Goal: Task Accomplishment & Management: Manage account settings

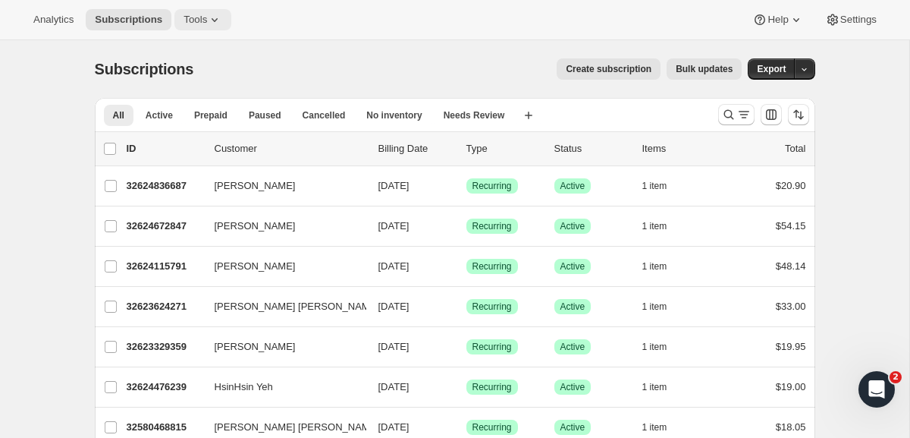
click at [207, 19] on span "Tools" at bounding box center [196, 20] width 24 height 12
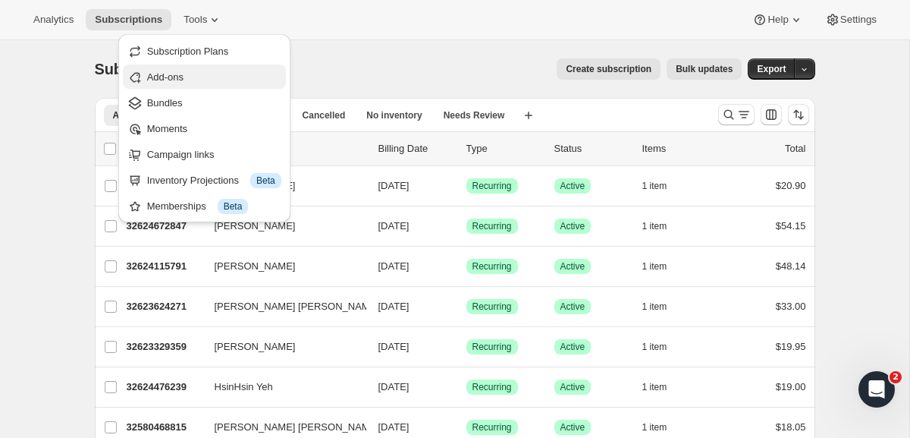
click at [183, 78] on span "Add-ons" at bounding box center [165, 76] width 36 height 11
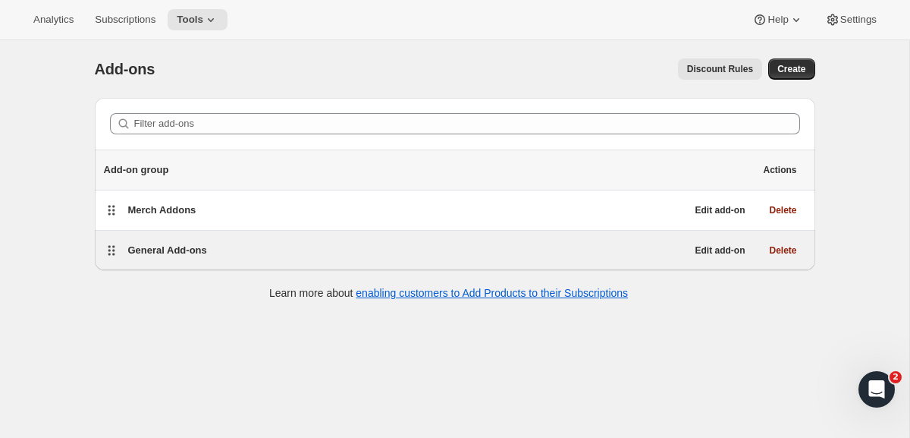
click at [198, 251] on span "General Add-ons" at bounding box center [167, 249] width 79 height 11
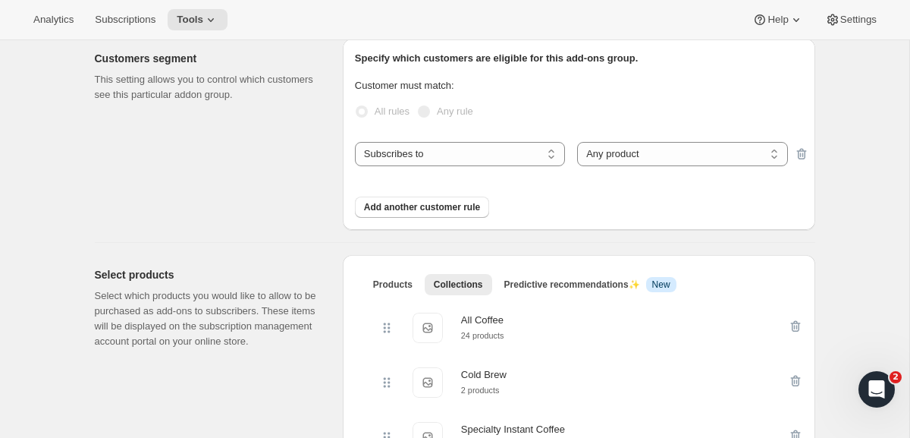
scroll to position [335, 0]
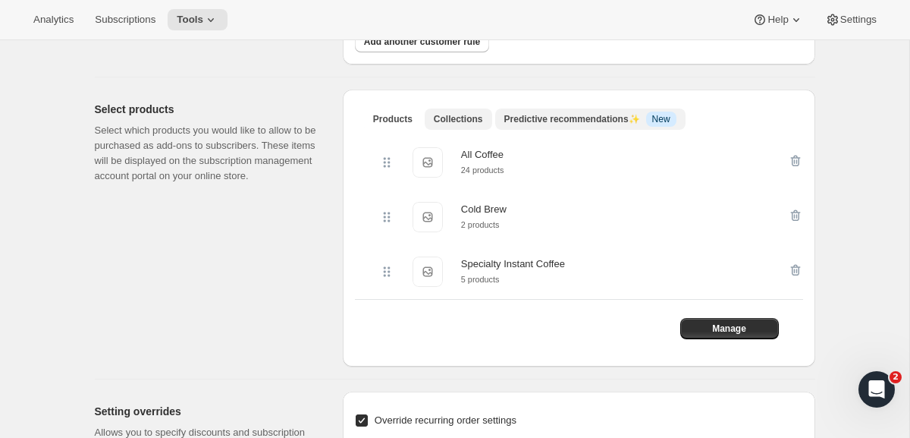
click at [539, 116] on span "Predictive recommendations ✨" at bounding box center [573, 119] width 136 height 11
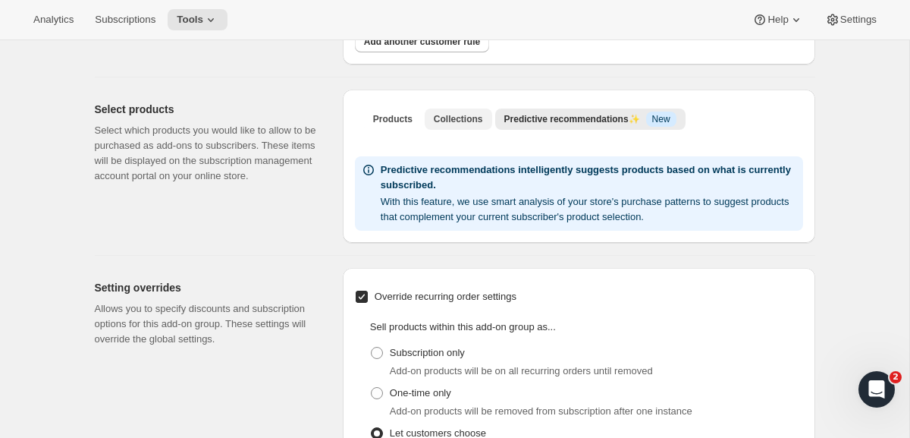
click at [441, 120] on span "Collections" at bounding box center [458, 119] width 49 height 12
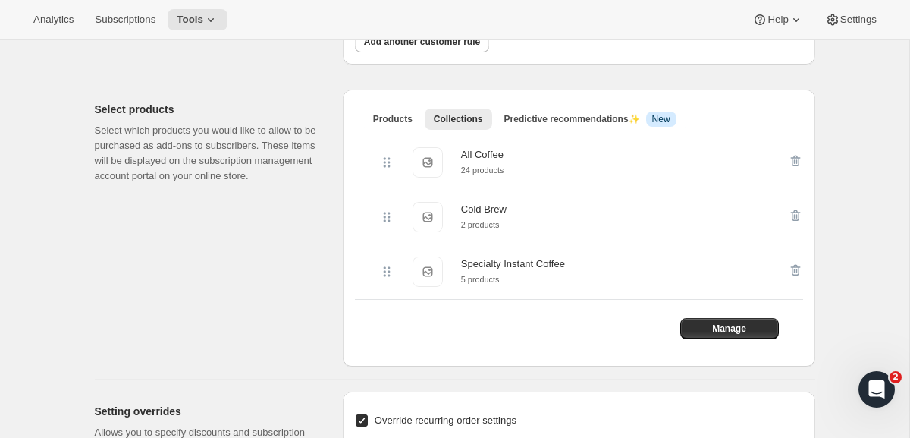
click at [523, 142] on div "All Coffee All Coffee 24 products" at bounding box center [591, 162] width 424 height 55
click at [483, 149] on div "All Coffee" at bounding box center [482, 154] width 43 height 15
click at [436, 154] on span "All Coffee" at bounding box center [428, 162] width 30 height 30
click at [390, 153] on div at bounding box center [386, 162] width 15 height 30
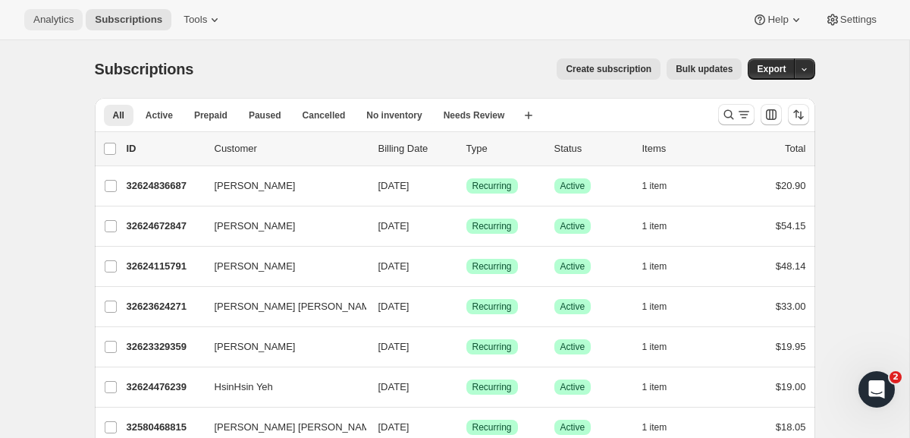
click at [58, 15] on span "Analytics" at bounding box center [53, 20] width 40 height 12
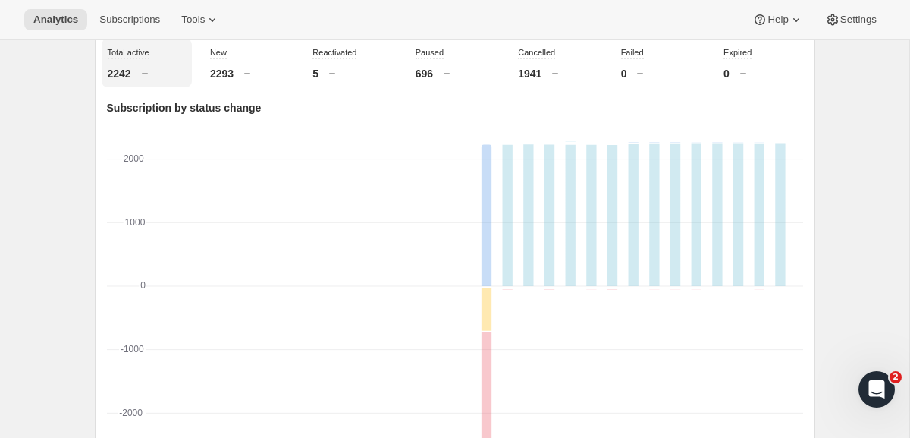
scroll to position [558, 0]
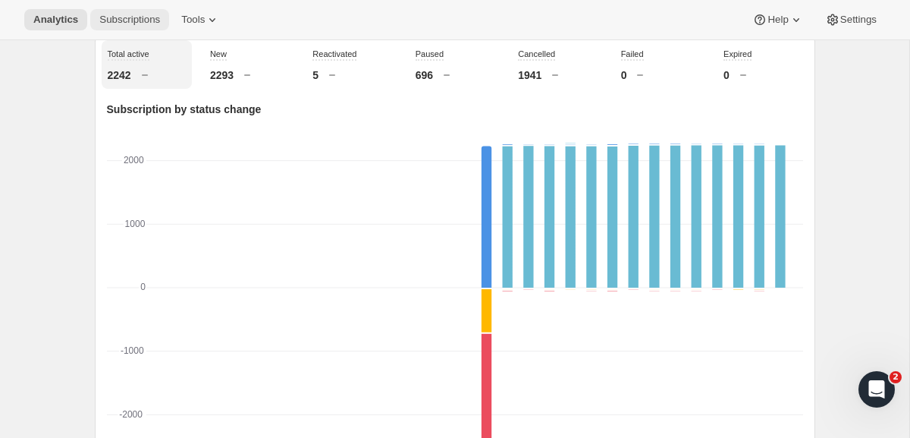
click at [150, 17] on span "Subscriptions" at bounding box center [129, 20] width 61 height 12
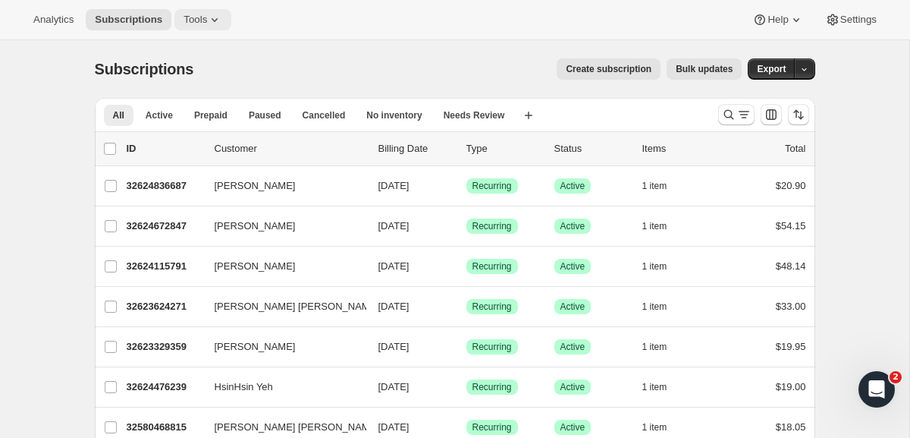
click at [222, 24] on icon at bounding box center [214, 19] width 15 height 15
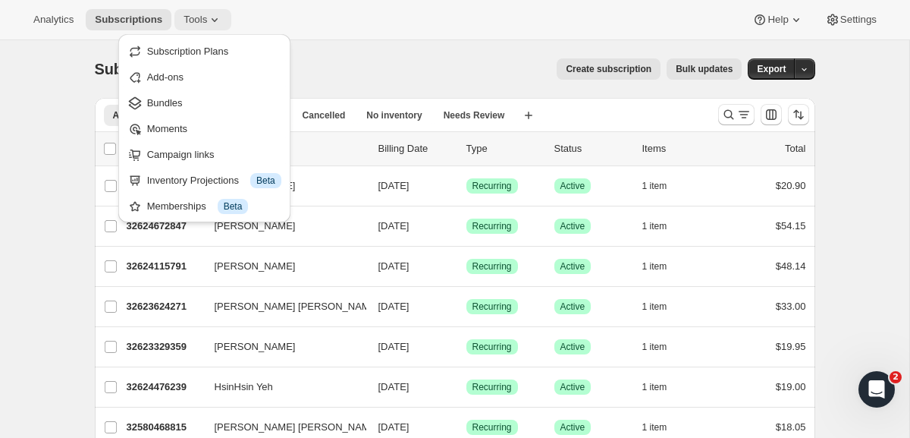
click at [222, 23] on icon at bounding box center [214, 19] width 15 height 15
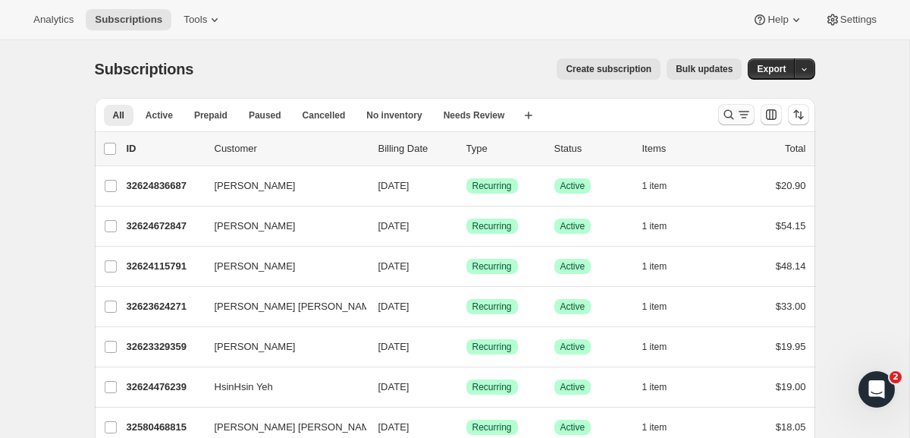
click at [718, 113] on button "Search and filter results" at bounding box center [736, 114] width 36 height 21
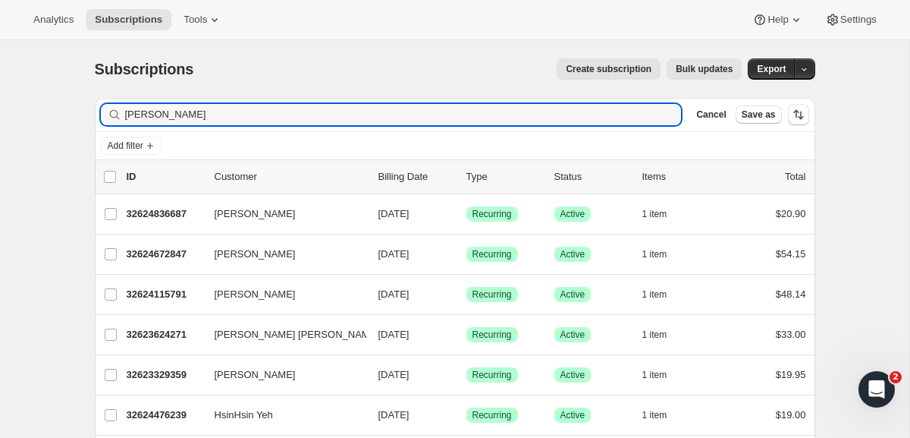
type input "andrew costaris"
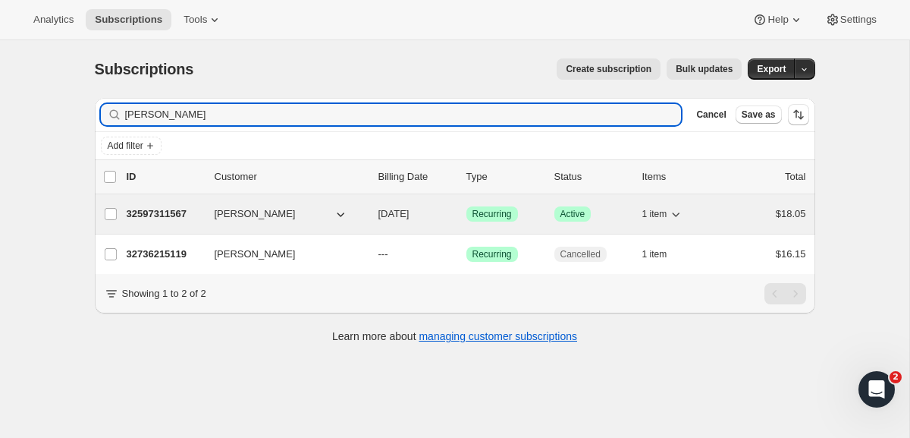
click at [175, 206] on div "32597311567 Andrew Costaris 09/23/2025 Success Recurring Success Active 1 item …" at bounding box center [467, 213] width 680 height 21
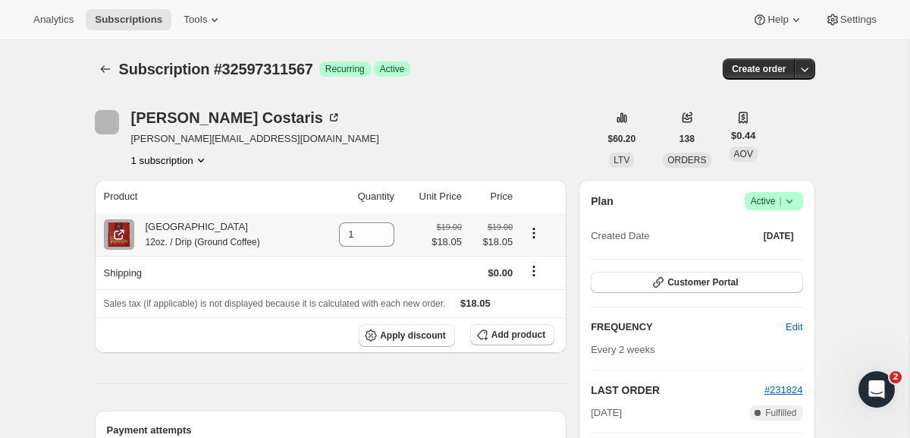
click at [546, 229] on button "Product actions" at bounding box center [534, 233] width 24 height 17
click at [536, 229] on icon "Product actions" at bounding box center [534, 229] width 2 height 2
click at [517, 333] on span "Add product" at bounding box center [519, 335] width 54 height 12
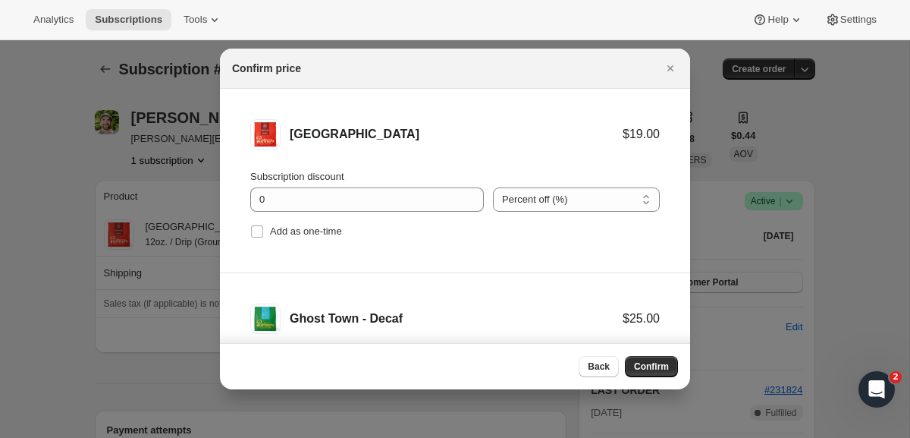
scroll to position [63, 0]
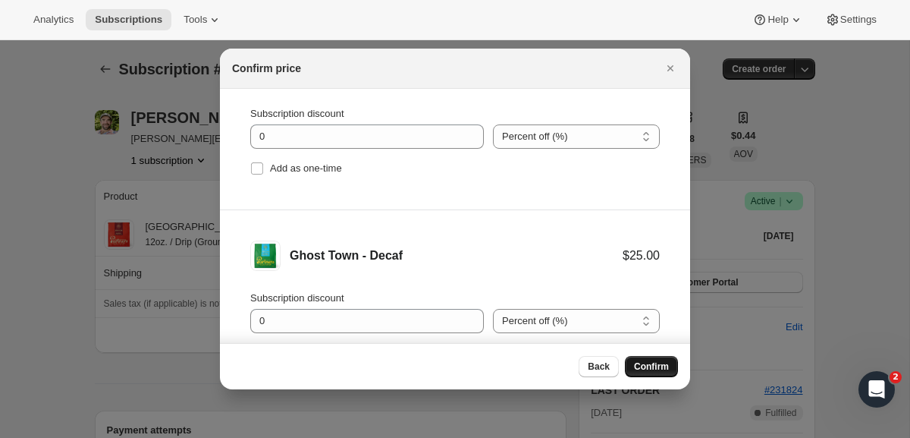
click at [635, 357] on button "Confirm" at bounding box center [651, 366] width 53 height 21
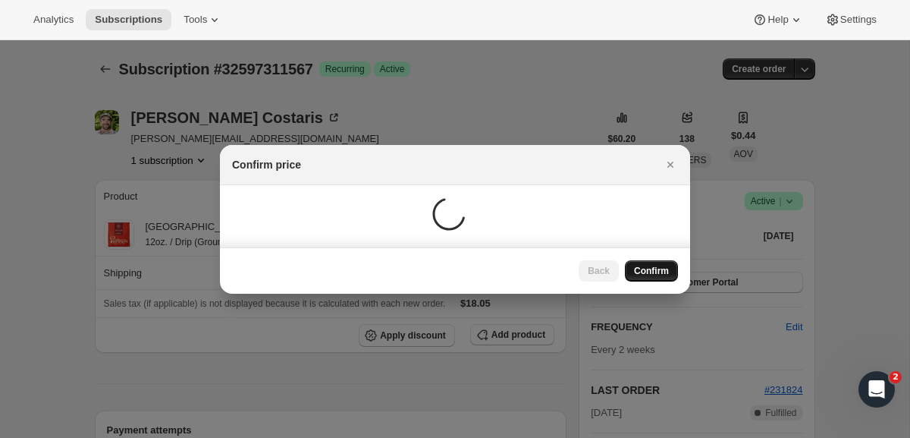
click at [635, 357] on div at bounding box center [455, 219] width 910 height 438
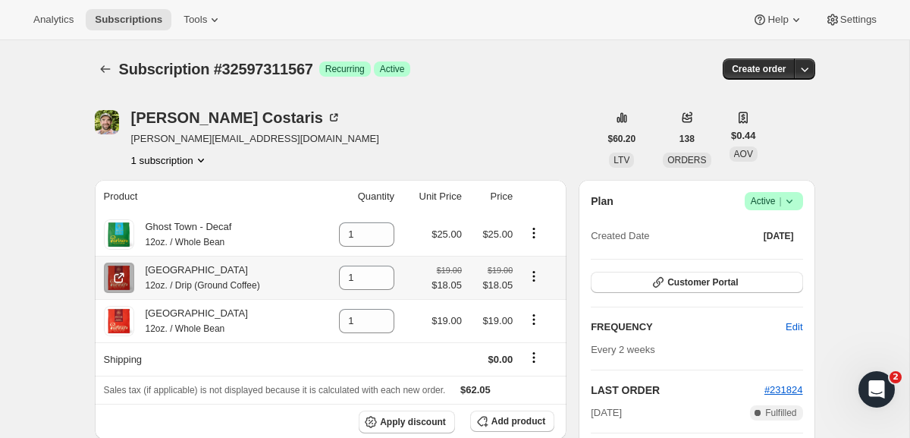
click at [533, 279] on icon "Product actions" at bounding box center [534, 276] width 15 height 15
click at [536, 275] on icon "Product actions" at bounding box center [534, 276] width 2 height 2
click at [538, 281] on icon "Product actions" at bounding box center [534, 276] width 15 height 15
click at [378, 281] on icon at bounding box center [383, 282] width 15 height 15
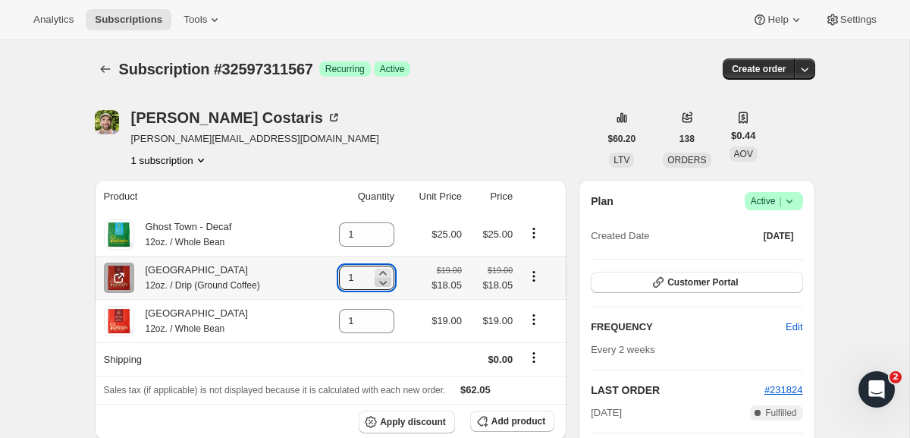
type input "0"
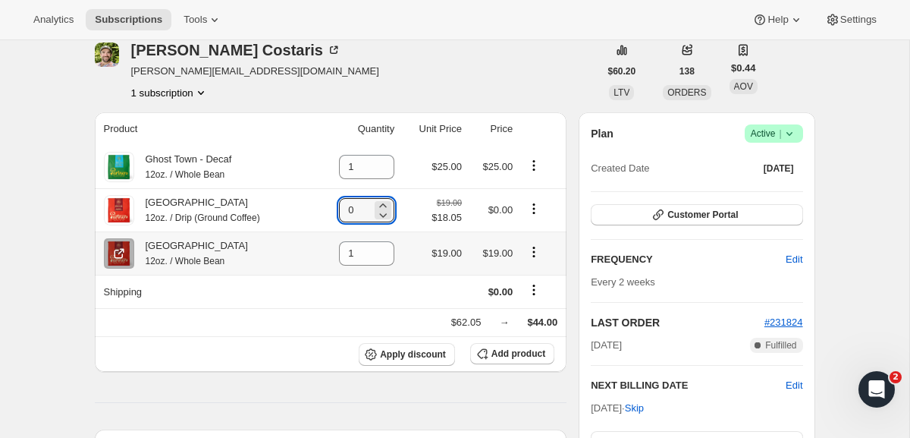
scroll to position [70, 0]
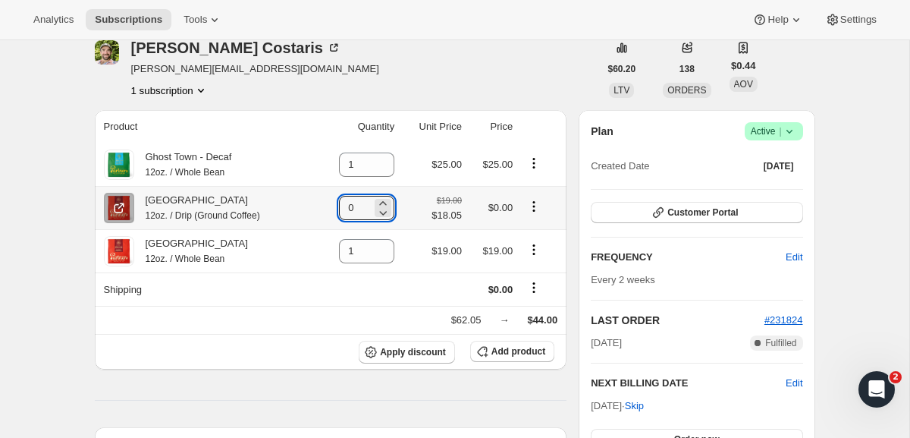
click at [540, 210] on icon "Product actions" at bounding box center [534, 206] width 15 height 15
click at [539, 209] on icon "Product actions" at bounding box center [534, 206] width 15 height 15
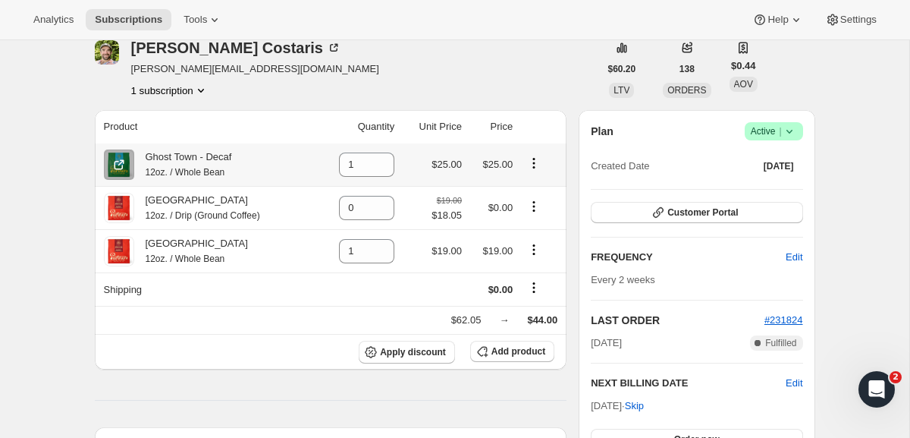
click at [539, 171] on div at bounding box center [540, 165] width 36 height 20
click at [536, 160] on icon "Product actions" at bounding box center [534, 163] width 15 height 15
click at [536, 159] on icon "Product actions" at bounding box center [534, 159] width 2 height 2
click at [536, 203] on icon "Product actions" at bounding box center [534, 206] width 15 height 15
click at [539, 204] on icon "Product actions" at bounding box center [534, 206] width 15 height 15
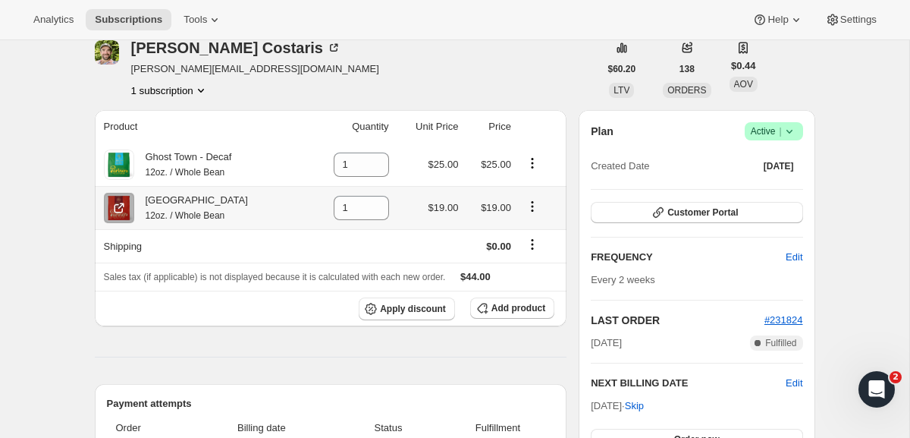
click at [539, 204] on button "Product actions" at bounding box center [532, 206] width 24 height 17
click at [531, 202] on icon "Product actions" at bounding box center [532, 202] width 2 height 2
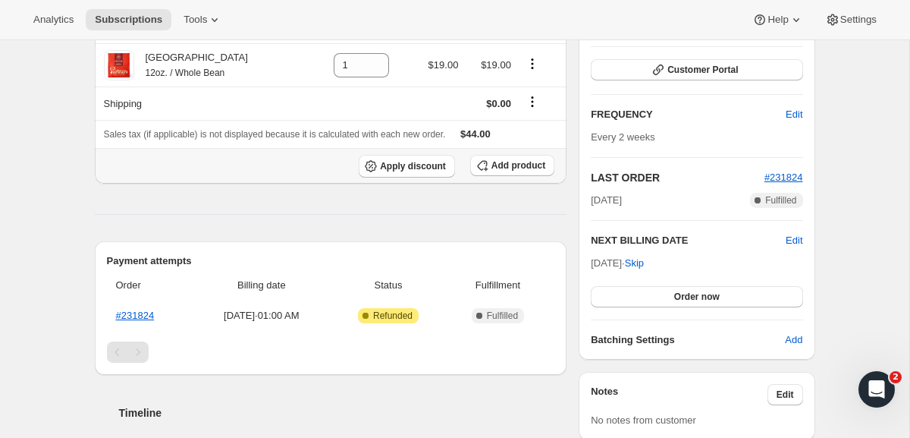
scroll to position [214, 0]
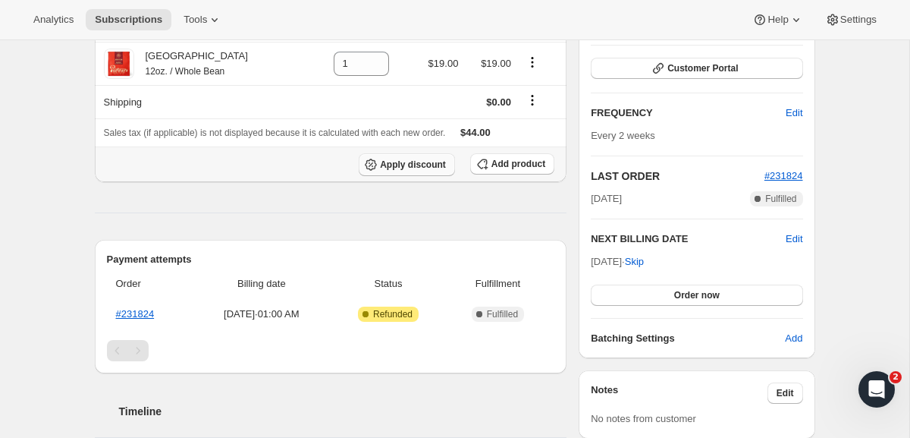
click at [405, 170] on span "Apply discount" at bounding box center [413, 165] width 66 height 12
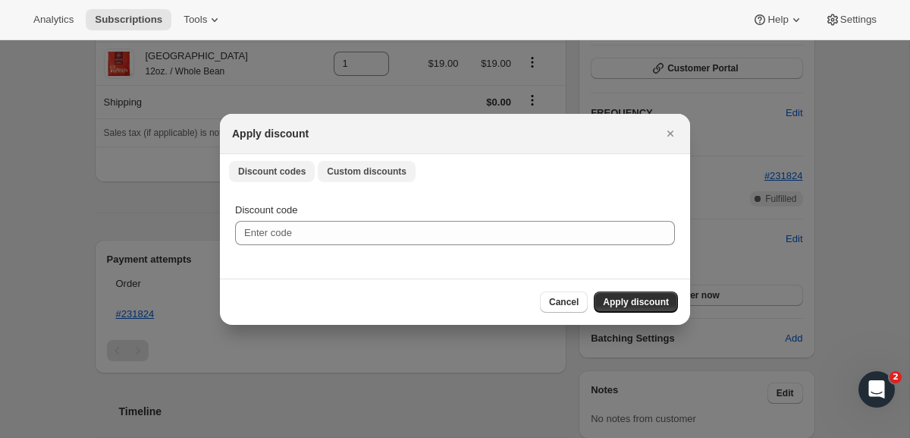
click at [379, 172] on span "Custom discounts" at bounding box center [367, 171] width 80 height 12
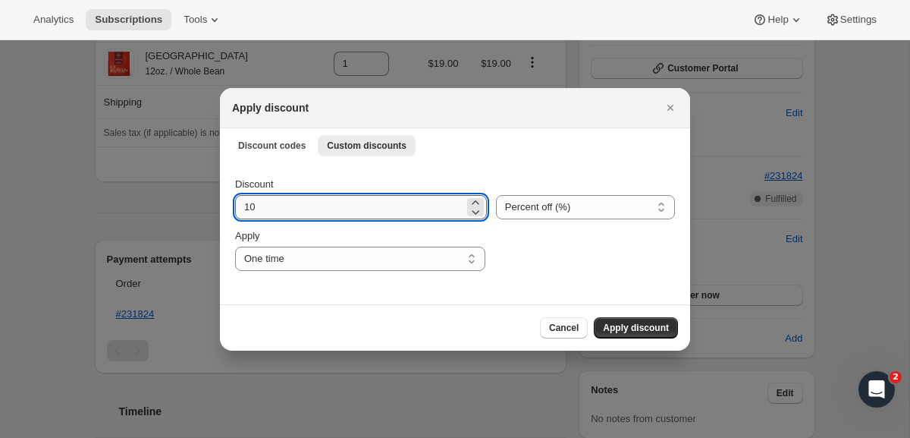
click at [398, 206] on input "10" at bounding box center [349, 207] width 229 height 24
type input "100"
click at [575, 203] on select "Percent off (%) Amount off ($)" at bounding box center [585, 207] width 179 height 24
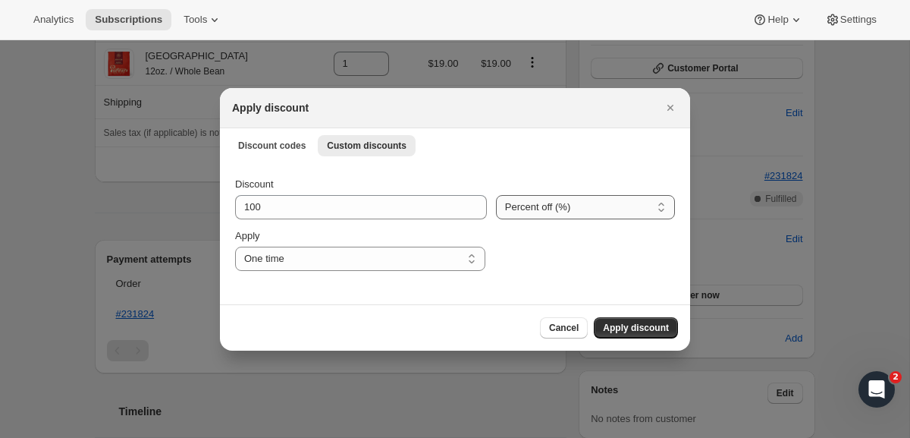
click at [496, 195] on select "Percent off (%) Amount off ($)" at bounding box center [585, 207] width 179 height 24
click at [412, 241] on div "Apply" at bounding box center [360, 235] width 250 height 15
click at [410, 249] on select "One time Specify instances... Indefinitely" at bounding box center [360, 259] width 250 height 24
select select "indefinitely"
click at [235, 247] on select "One time Specify instances... Indefinitely" at bounding box center [360, 259] width 250 height 24
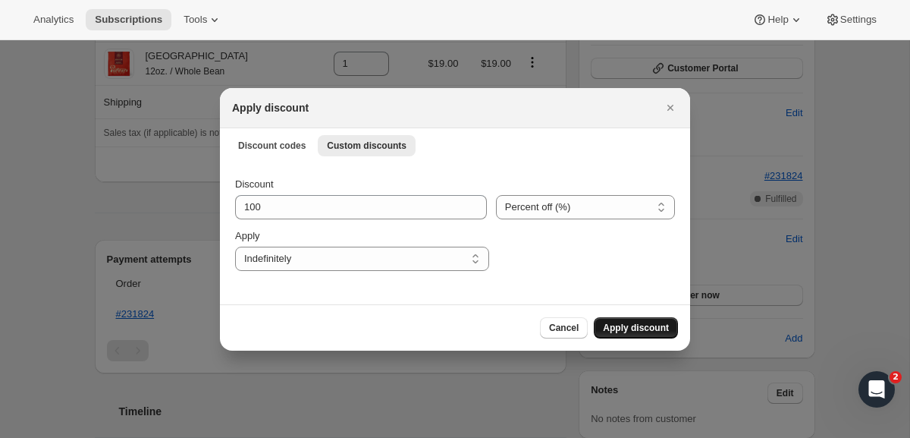
click at [646, 328] on span "Apply discount" at bounding box center [636, 328] width 66 height 12
